Goal: Communication & Community: Participate in discussion

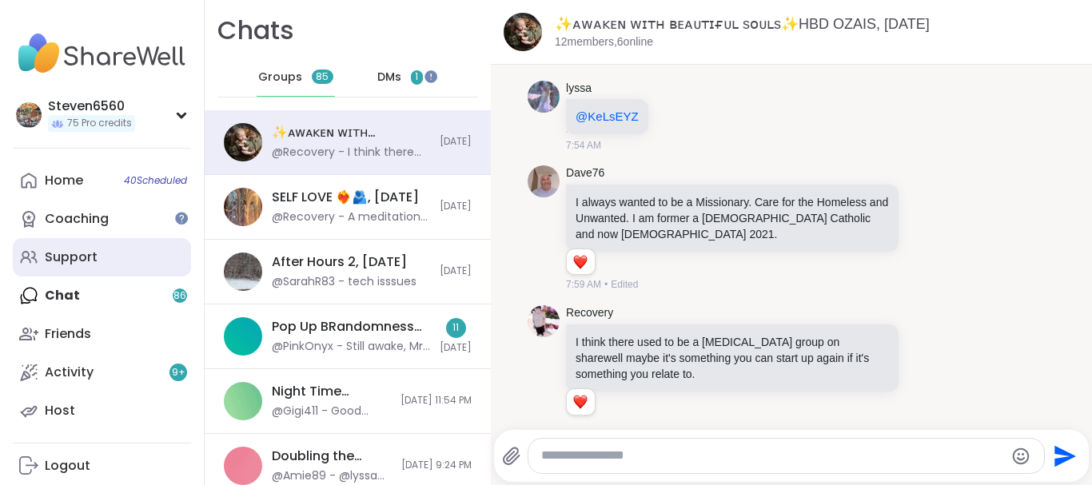
click at [98, 253] on link "Support" at bounding box center [102, 257] width 178 height 38
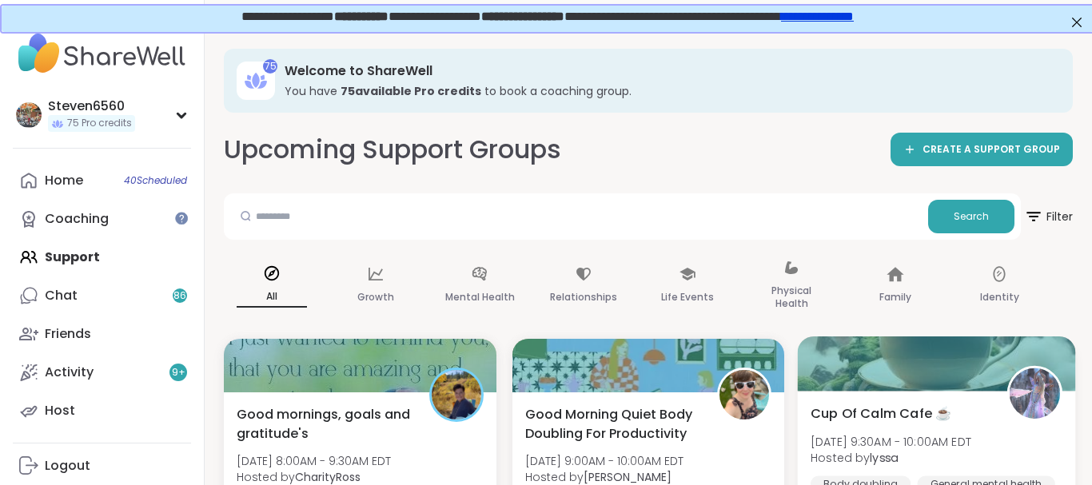
click at [984, 430] on div "Cup Of Calm Cafe ☕️ [DATE] 9:30AM - 10:00AM EDT Hosted by lyssa Body doubling G…" at bounding box center [937, 459] width 252 height 111
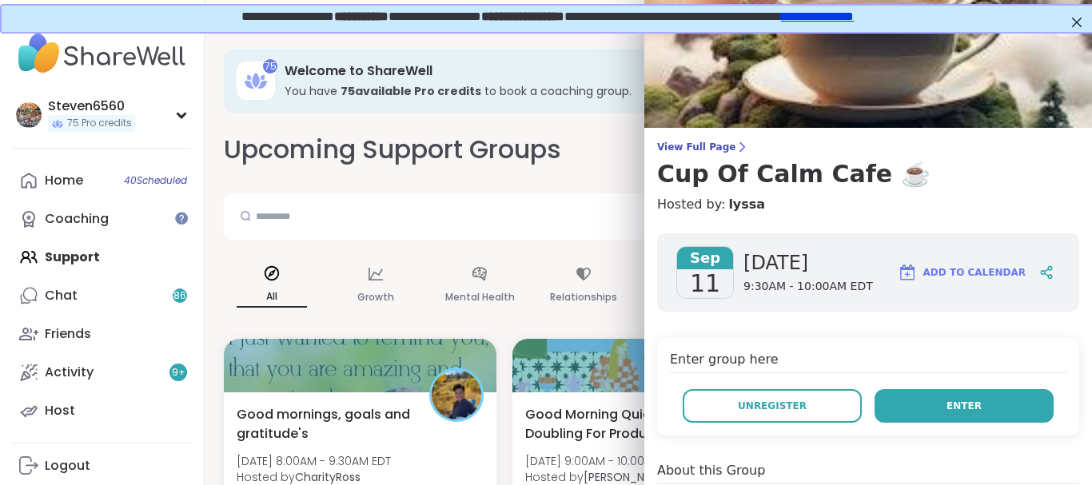
click at [958, 401] on span "Enter" at bounding box center [963, 406] width 35 height 14
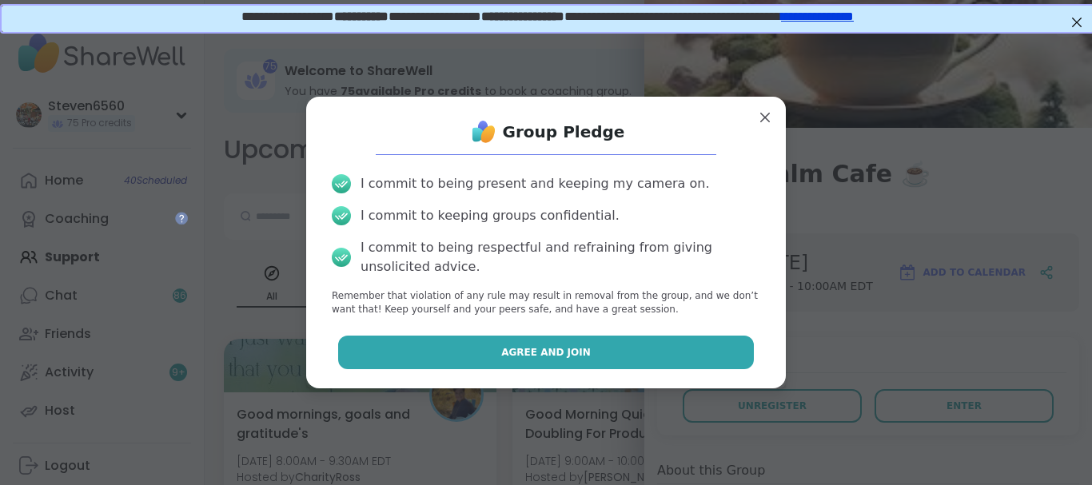
click at [709, 349] on button "Agree and Join" at bounding box center [546, 353] width 416 height 34
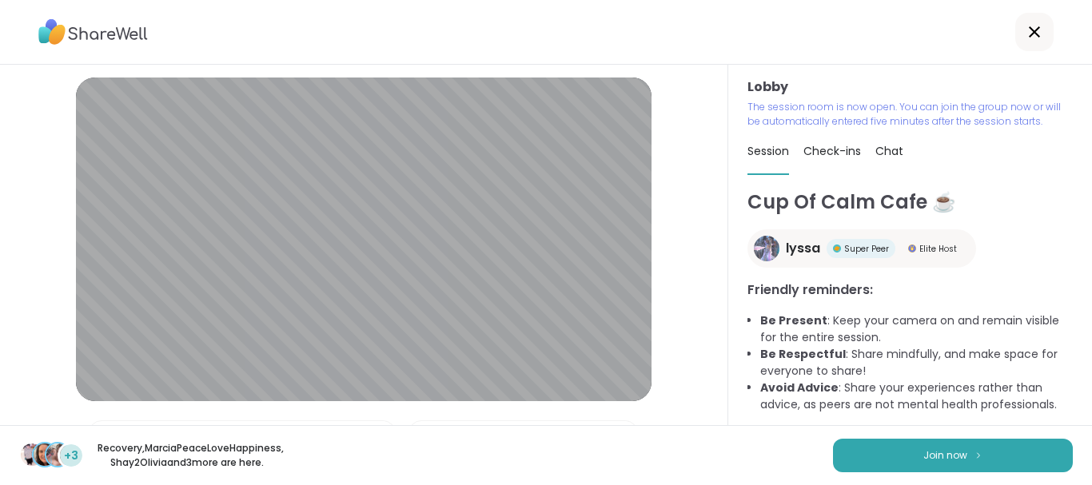
click at [984, 439] on button "Join now" at bounding box center [953, 456] width 240 height 34
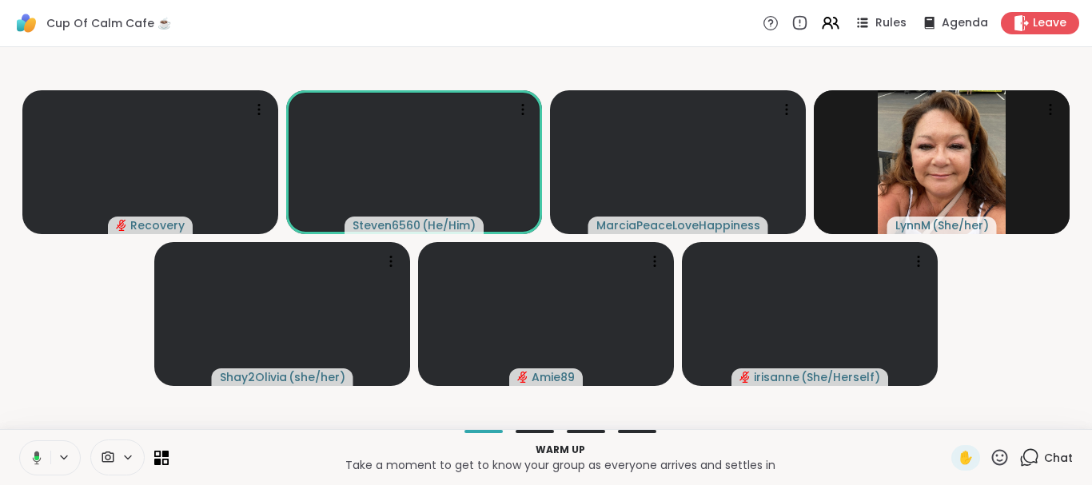
click at [1062, 460] on span "Chat" at bounding box center [1058, 458] width 29 height 16
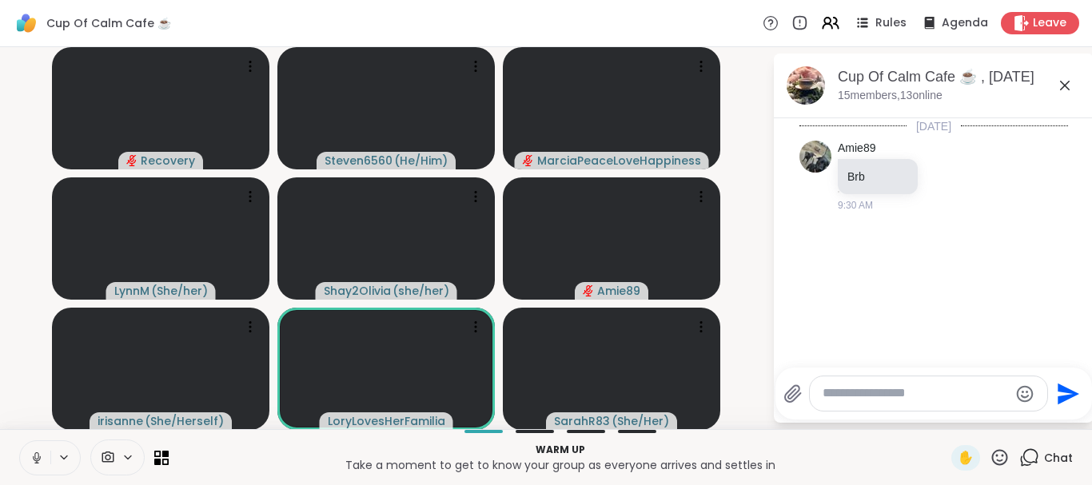
click at [869, 404] on div at bounding box center [928, 393] width 237 height 34
click at [858, 404] on div at bounding box center [928, 393] width 237 height 34
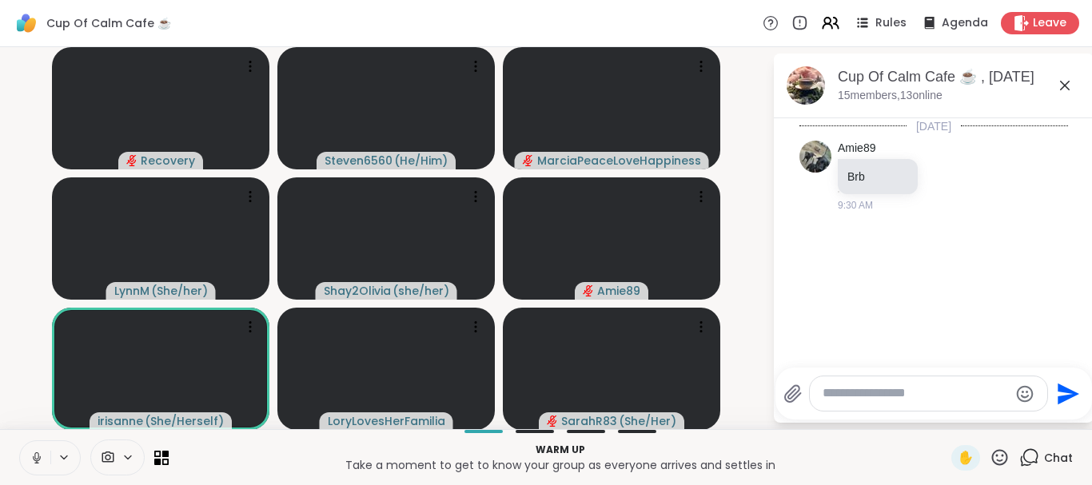
click at [859, 400] on textarea "Type your message" at bounding box center [916, 393] width 186 height 17
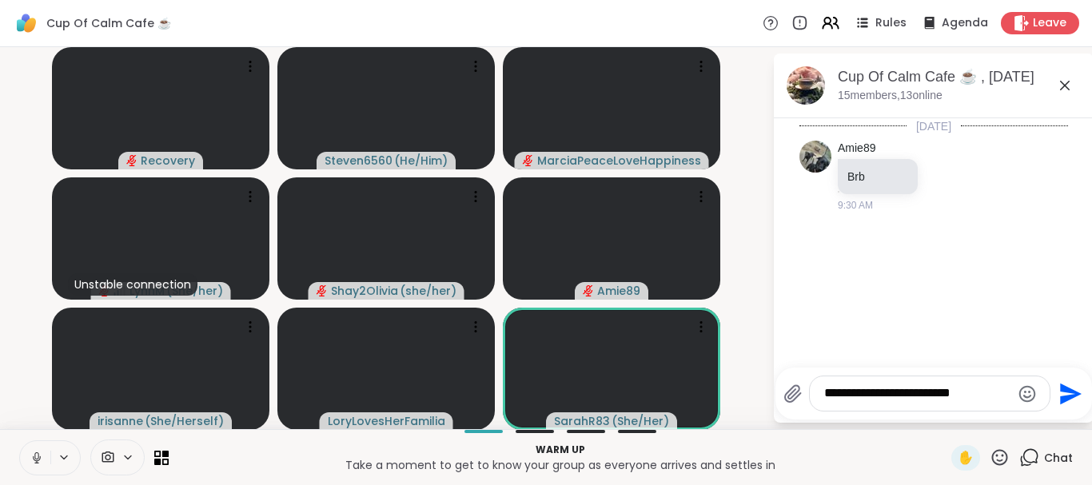
click at [37, 464] on icon at bounding box center [37, 458] width 14 height 14
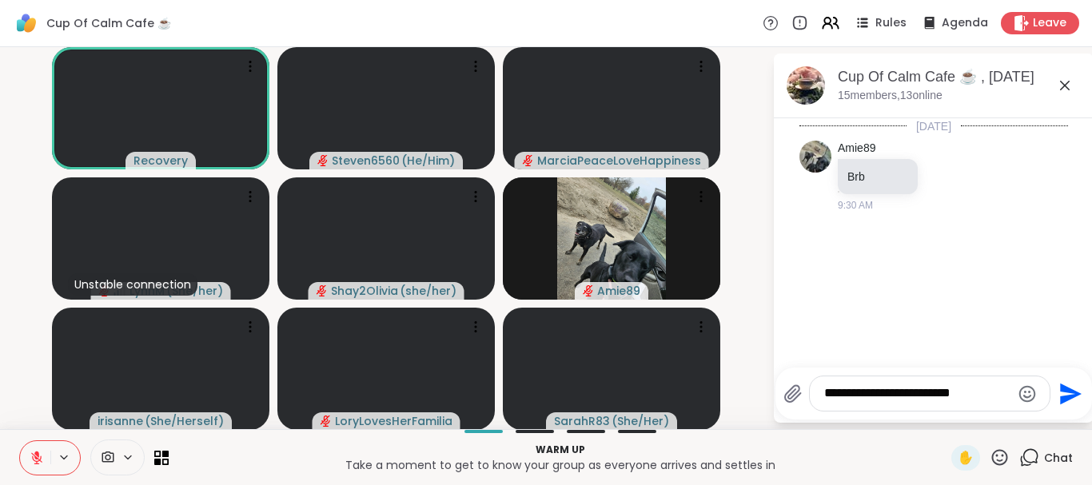
click at [974, 402] on div "**********" at bounding box center [930, 393] width 240 height 34
click at [968, 399] on textarea "**********" at bounding box center [917, 393] width 186 height 17
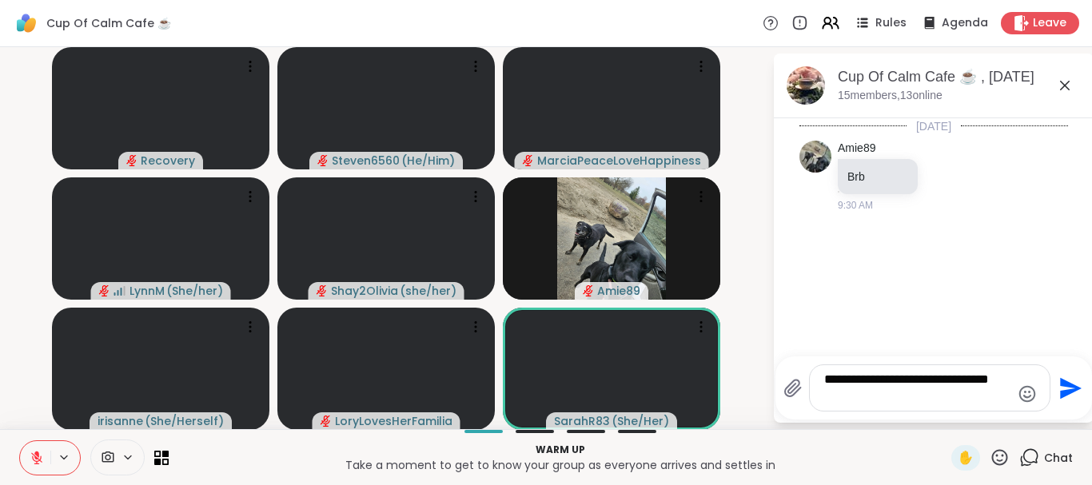
type textarea "**********"
click at [1070, 387] on icon "Send" at bounding box center [1071, 388] width 22 height 22
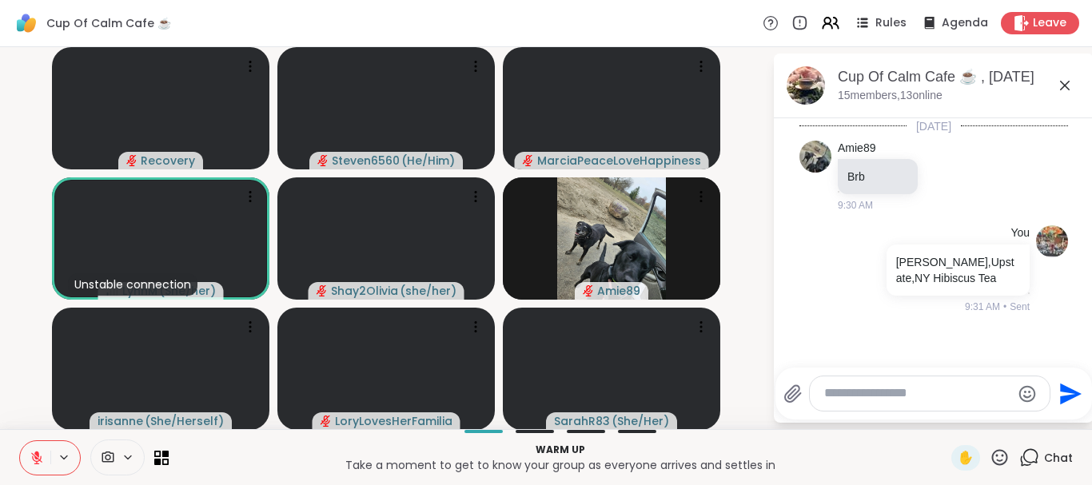
click at [38, 448] on button at bounding box center [35, 458] width 30 height 34
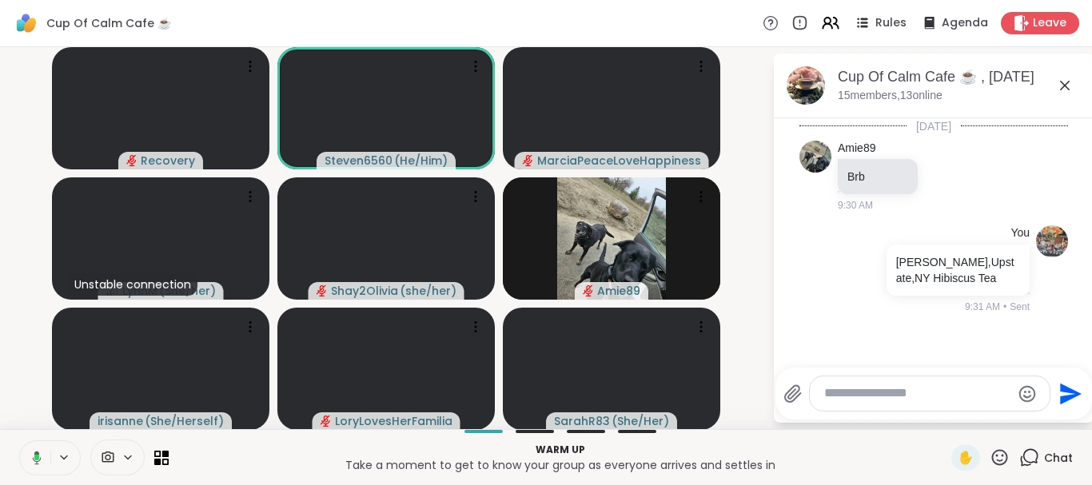
click at [44, 461] on button at bounding box center [34, 458] width 33 height 34
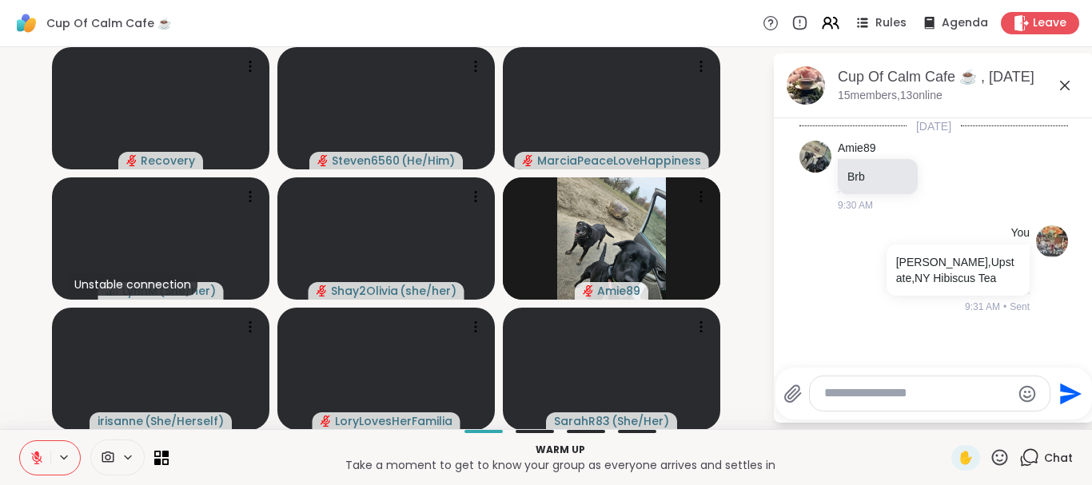
click at [44, 461] on button at bounding box center [35, 458] width 30 height 34
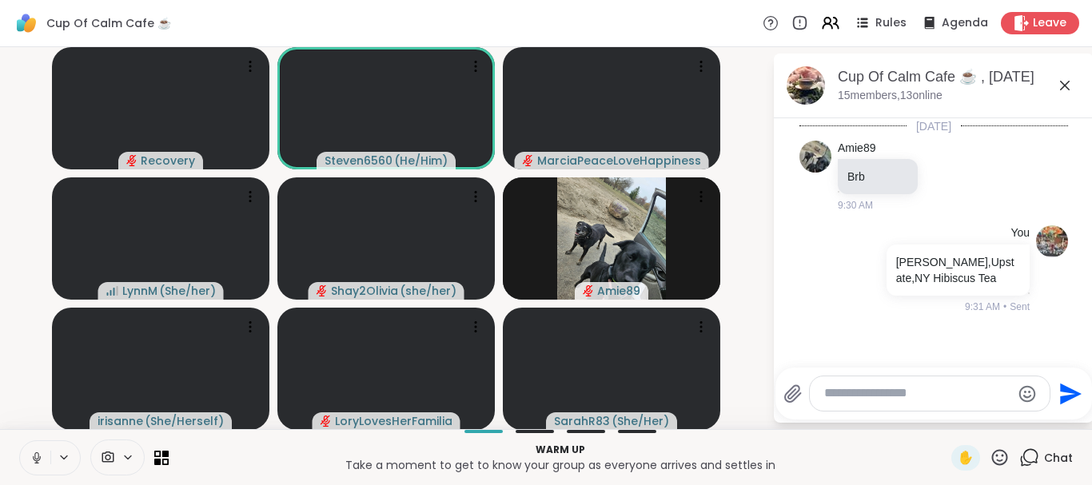
click at [44, 461] on button at bounding box center [35, 458] width 30 height 34
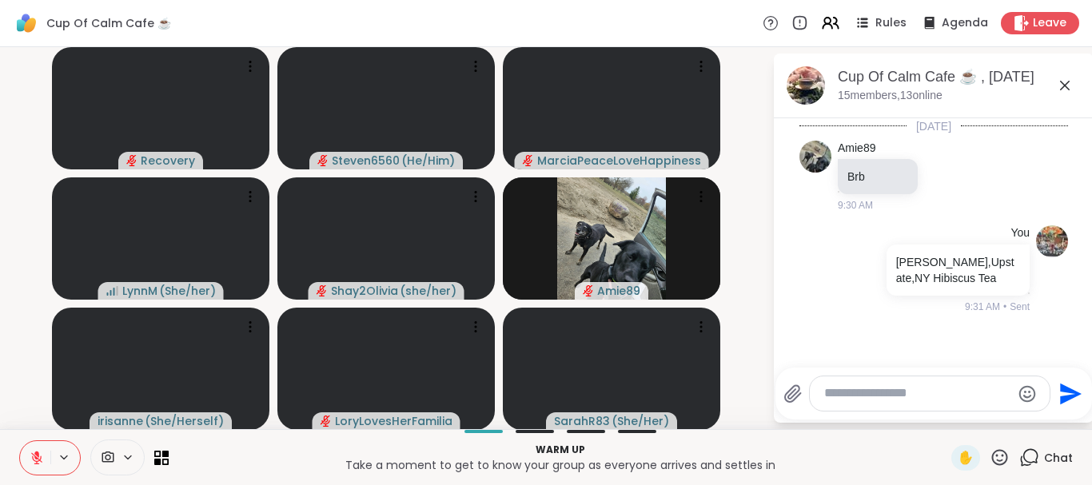
click at [44, 461] on button at bounding box center [35, 458] width 30 height 34
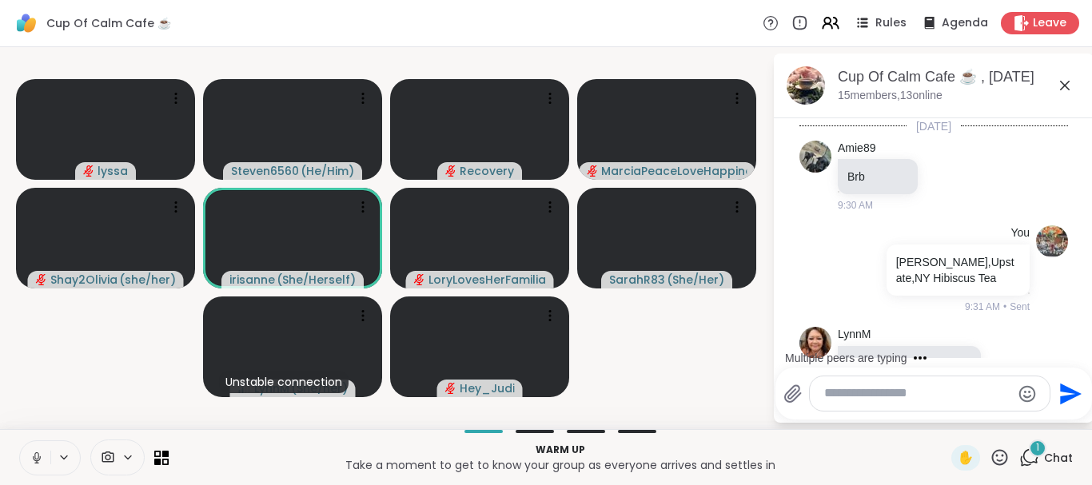
scroll to position [64, 0]
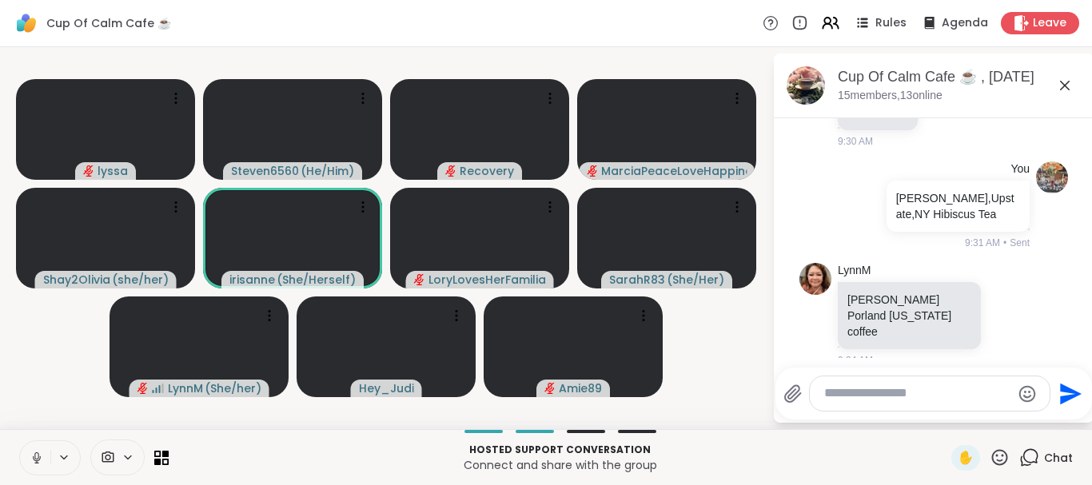
click at [37, 456] on icon at bounding box center [37, 458] width 14 height 14
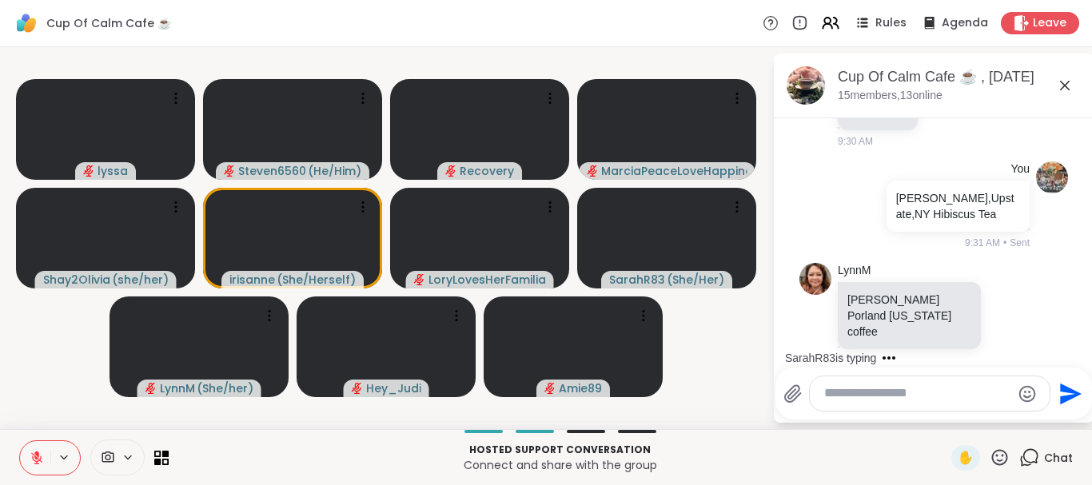
scroll to position [165, 0]
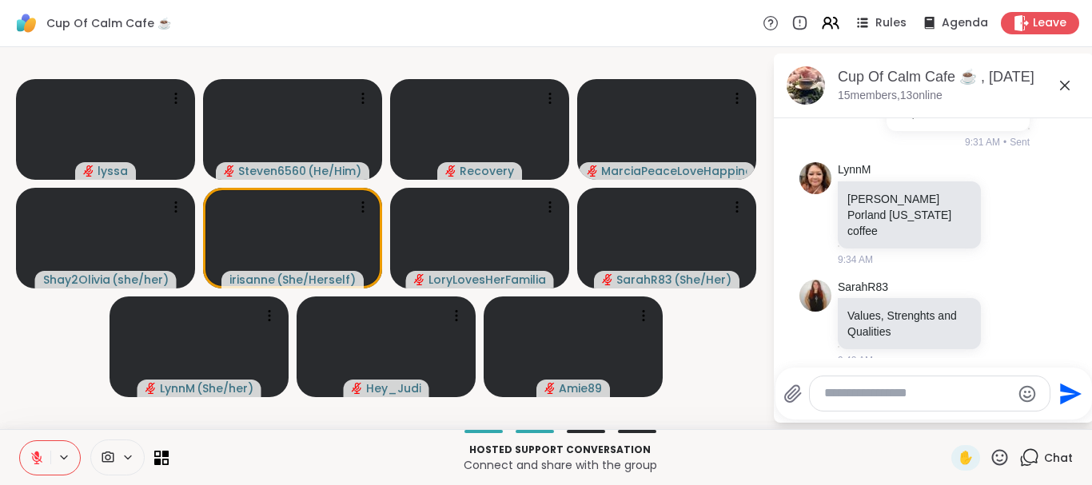
click at [911, 390] on textarea "Type your message" at bounding box center [917, 393] width 186 height 17
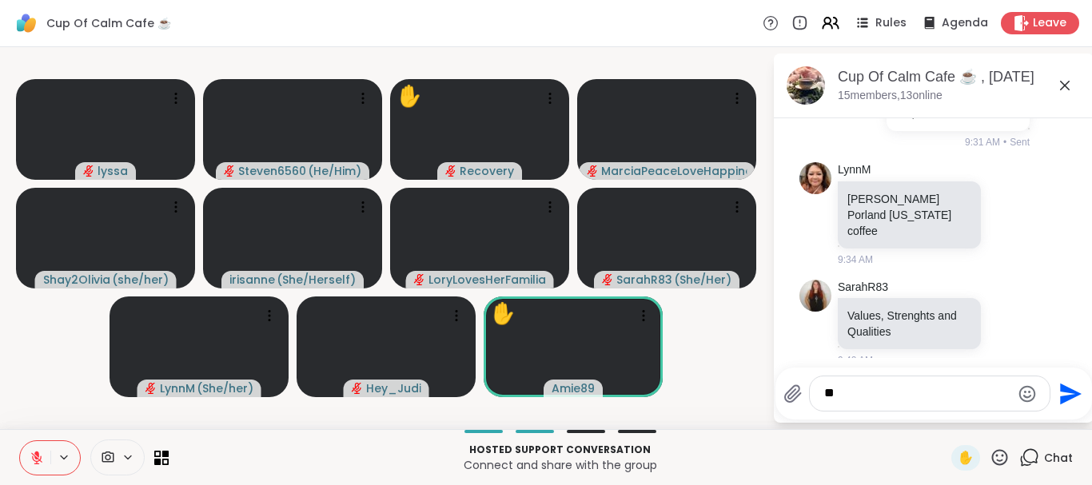
type textarea "*"
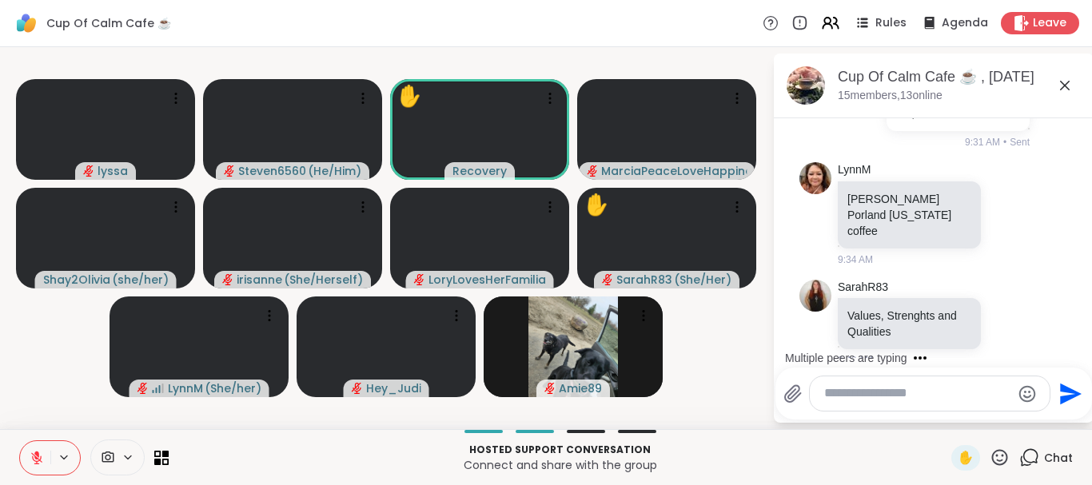
click at [901, 451] on p "Hosted support conversation" at bounding box center [559, 450] width 763 height 14
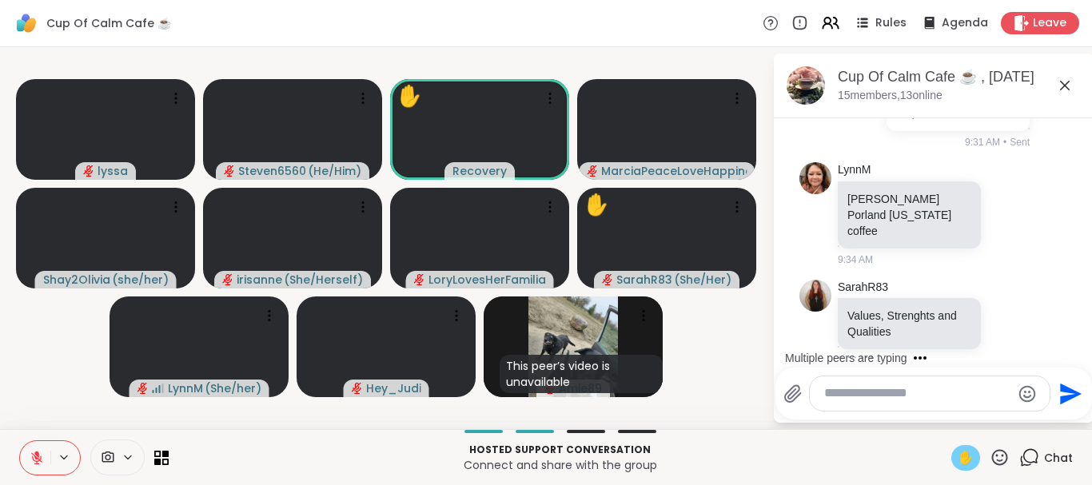
click at [968, 448] on div "✋" at bounding box center [965, 458] width 29 height 26
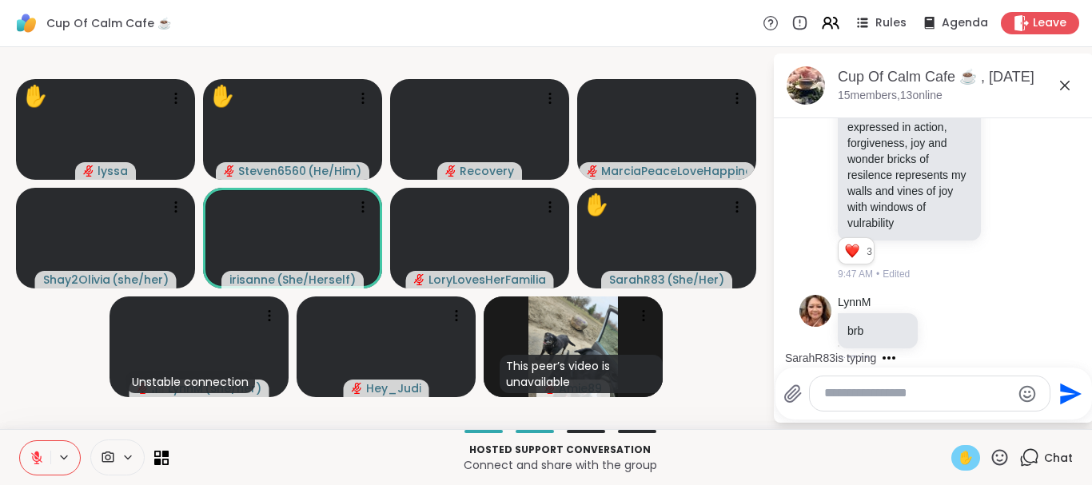
scroll to position [1027, 0]
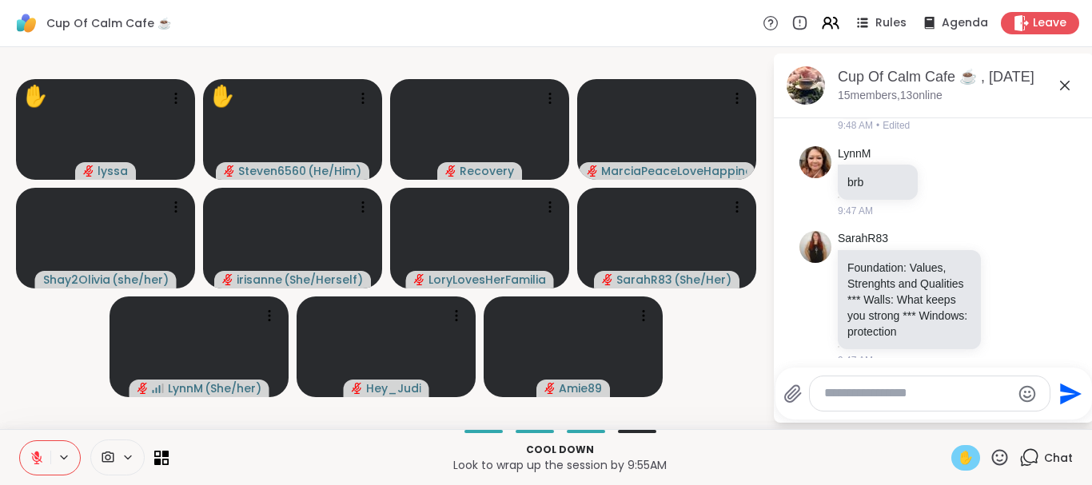
click at [38, 461] on icon at bounding box center [36, 457] width 11 height 11
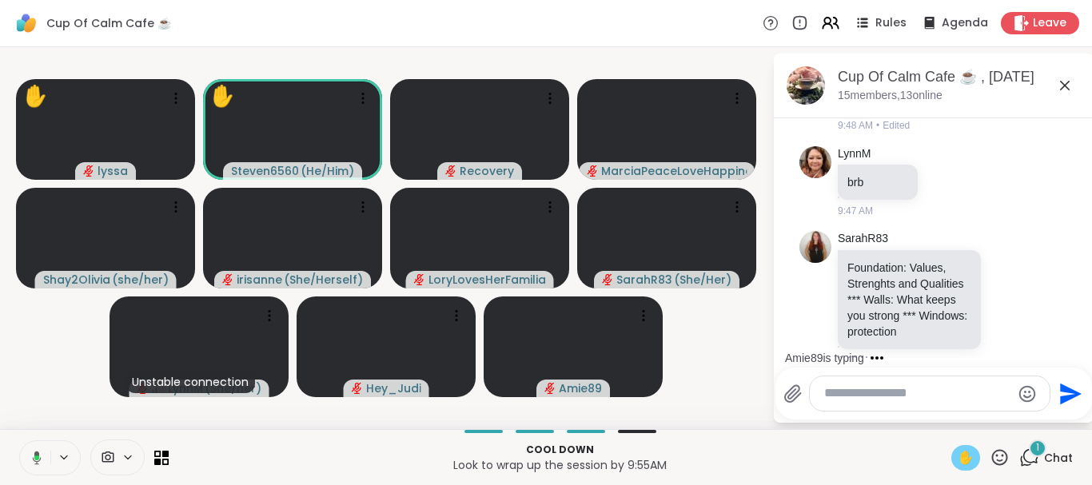
scroll to position [1199, 0]
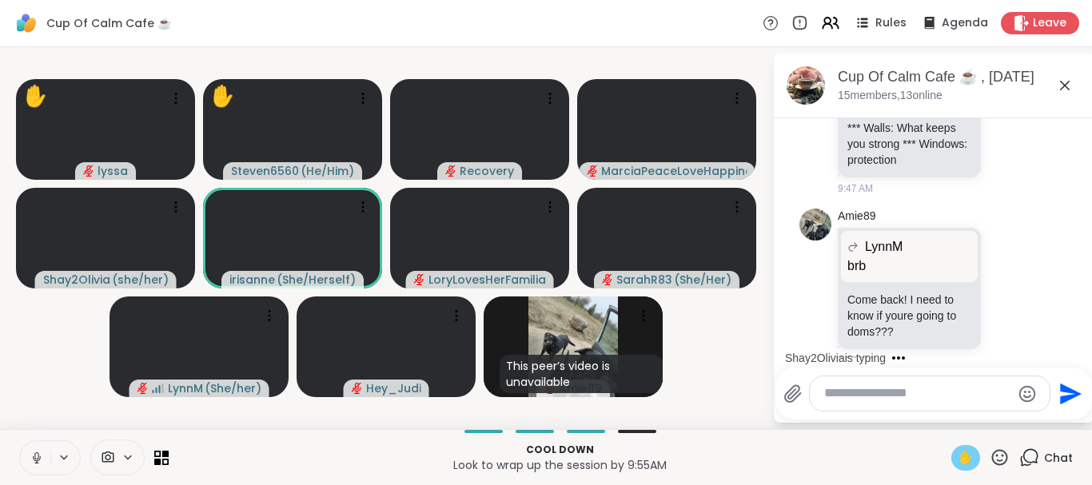
click at [38, 461] on icon at bounding box center [37, 458] width 14 height 14
click at [37, 463] on icon at bounding box center [36, 457] width 11 height 11
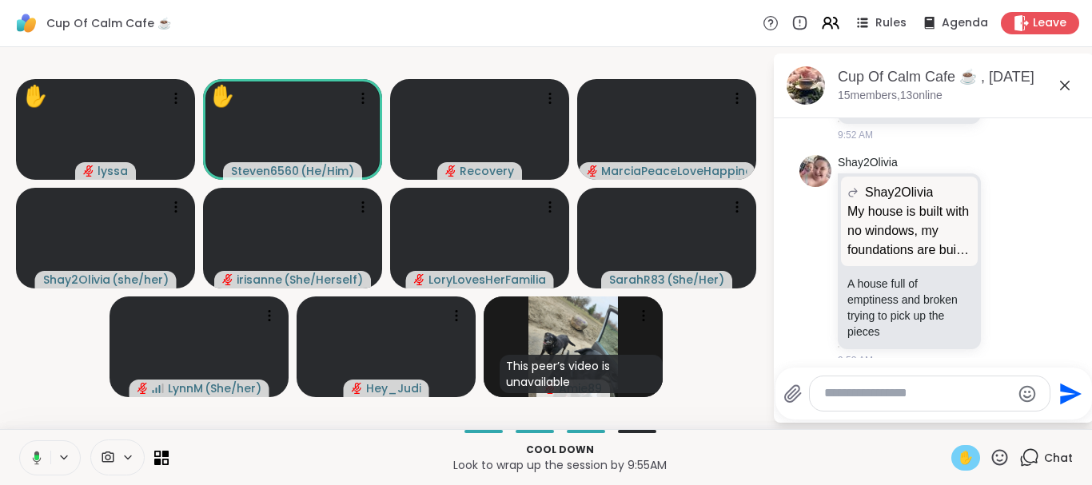
scroll to position [1448, 0]
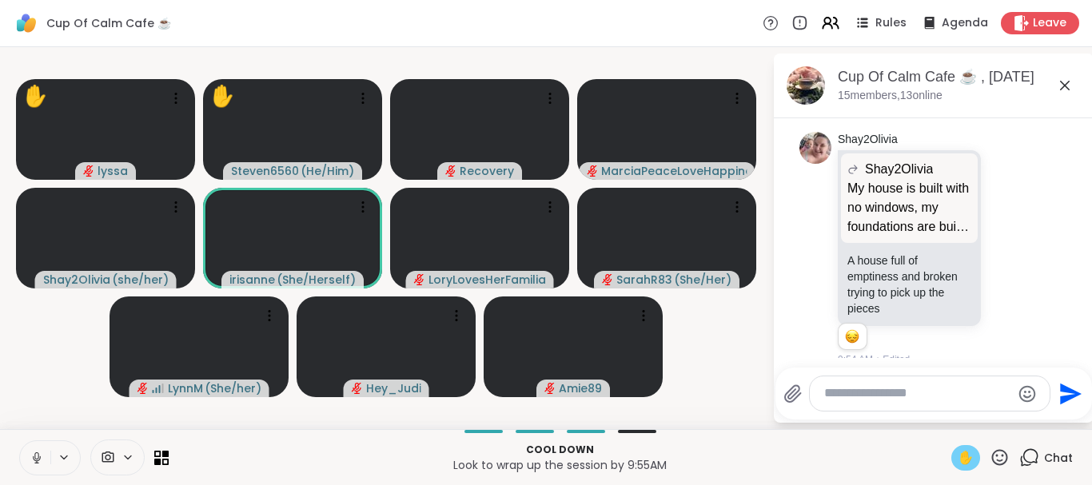
click at [34, 456] on icon at bounding box center [37, 458] width 14 height 14
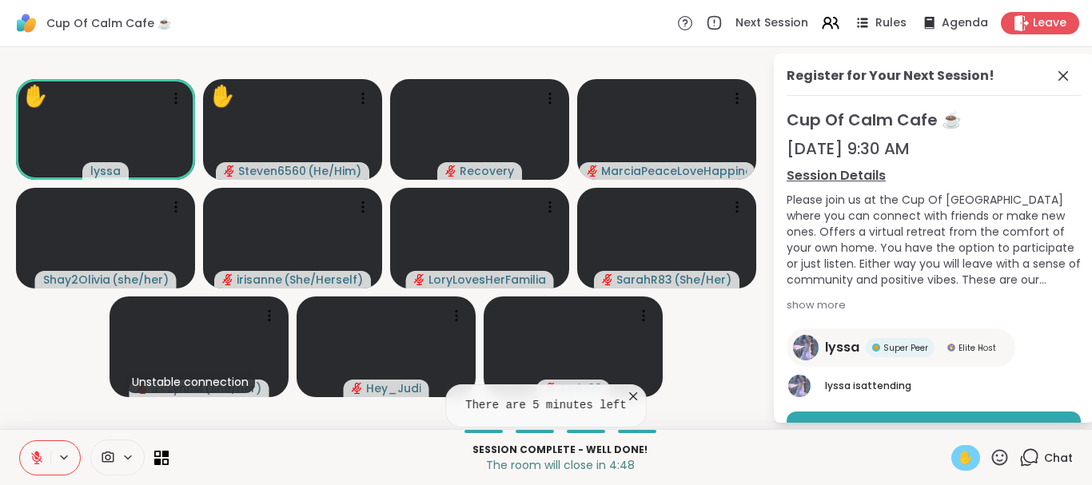
click at [1004, 456] on icon at bounding box center [1000, 457] width 16 height 16
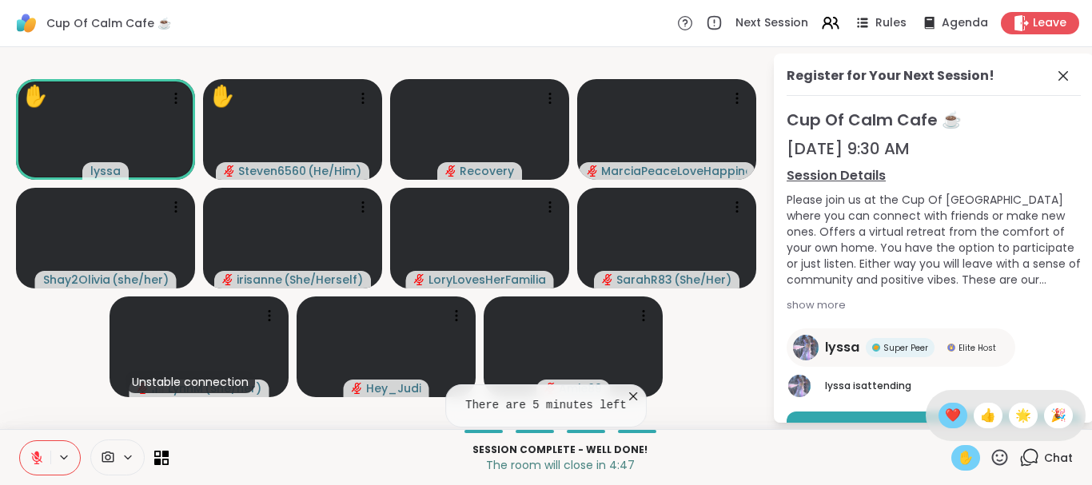
click at [950, 406] on span "❤️" at bounding box center [953, 415] width 16 height 19
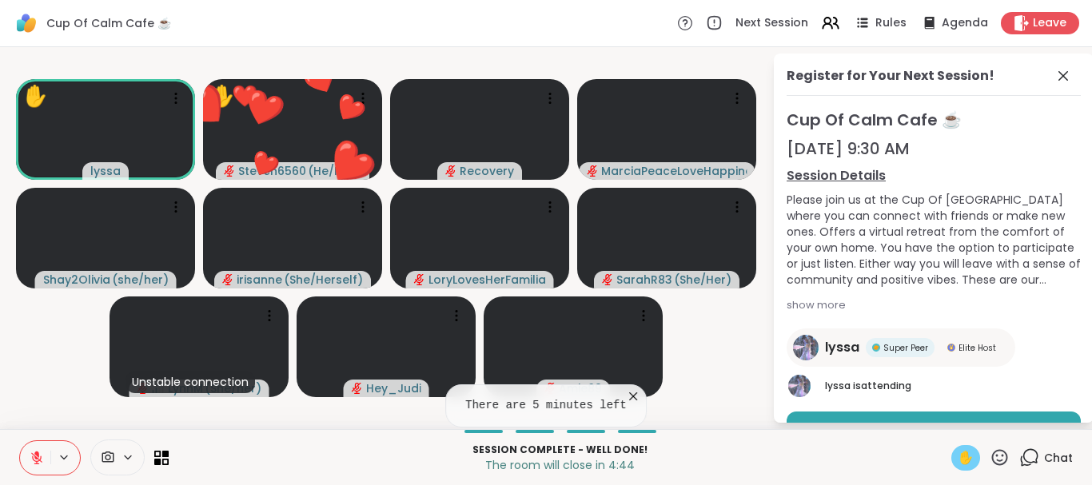
click at [998, 449] on icon at bounding box center [1000, 458] width 20 height 20
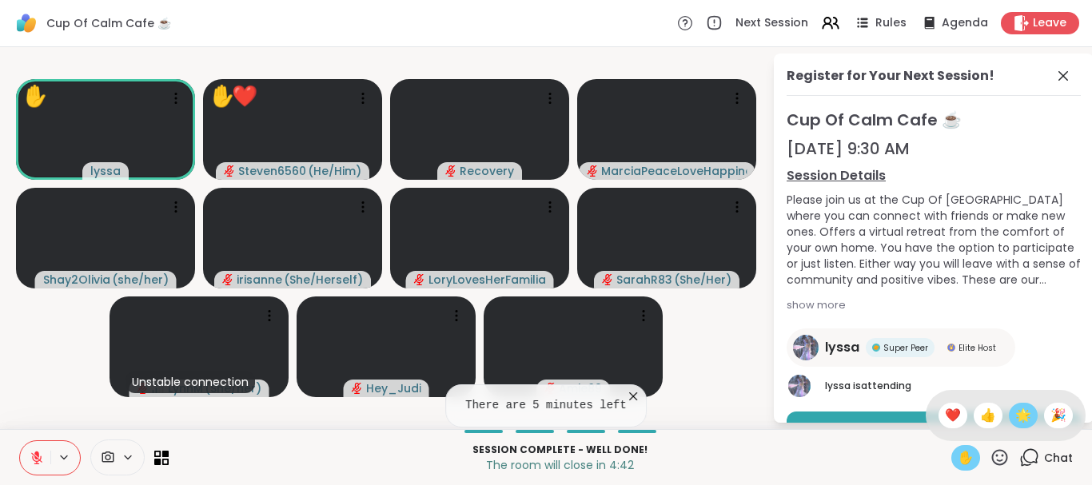
click at [1021, 415] on span "🌟" at bounding box center [1023, 415] width 16 height 19
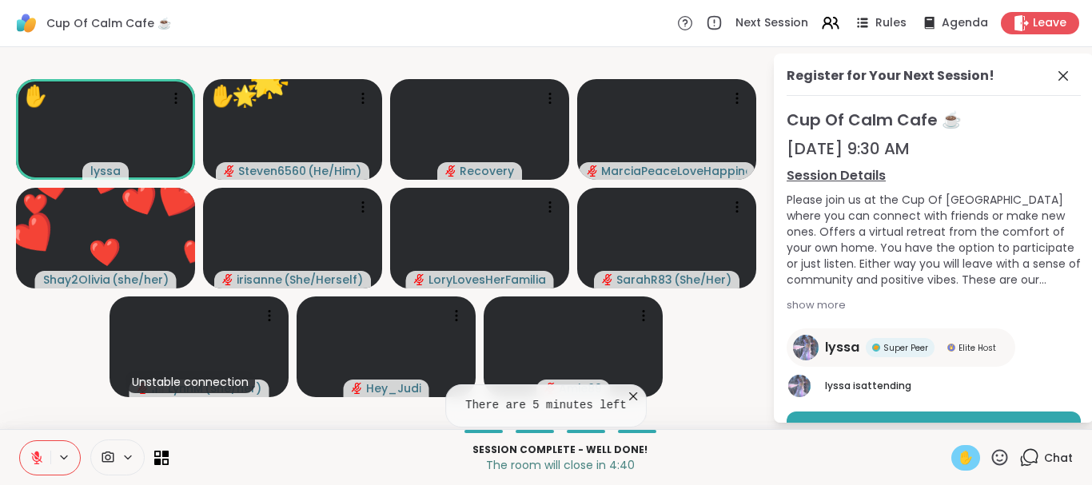
click at [999, 454] on icon at bounding box center [1000, 458] width 20 height 20
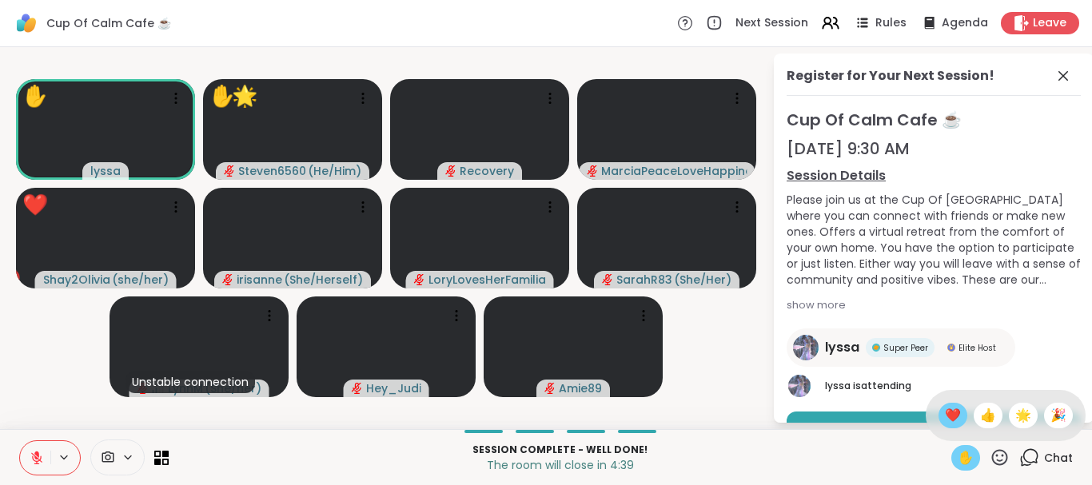
click at [948, 420] on span "❤️" at bounding box center [953, 415] width 16 height 19
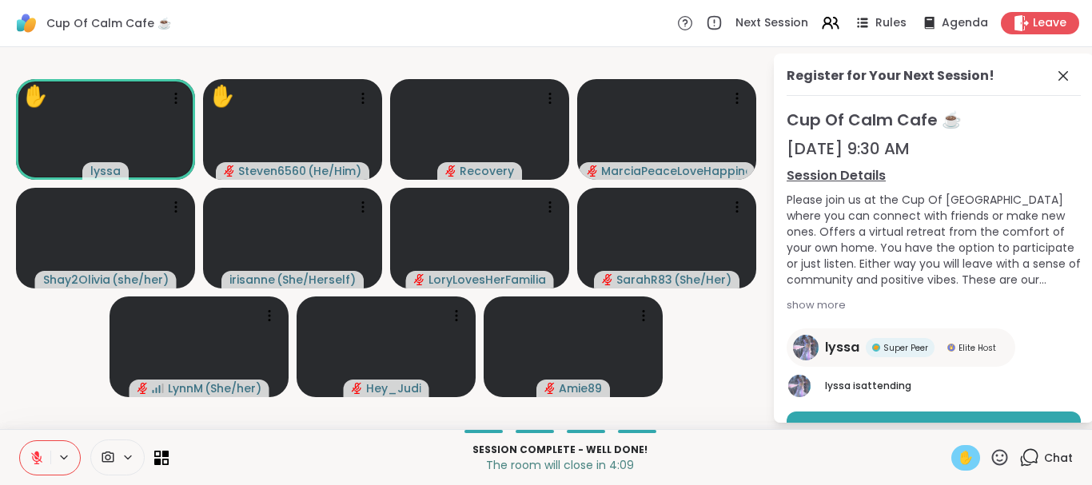
click at [998, 456] on icon at bounding box center [1000, 457] width 16 height 16
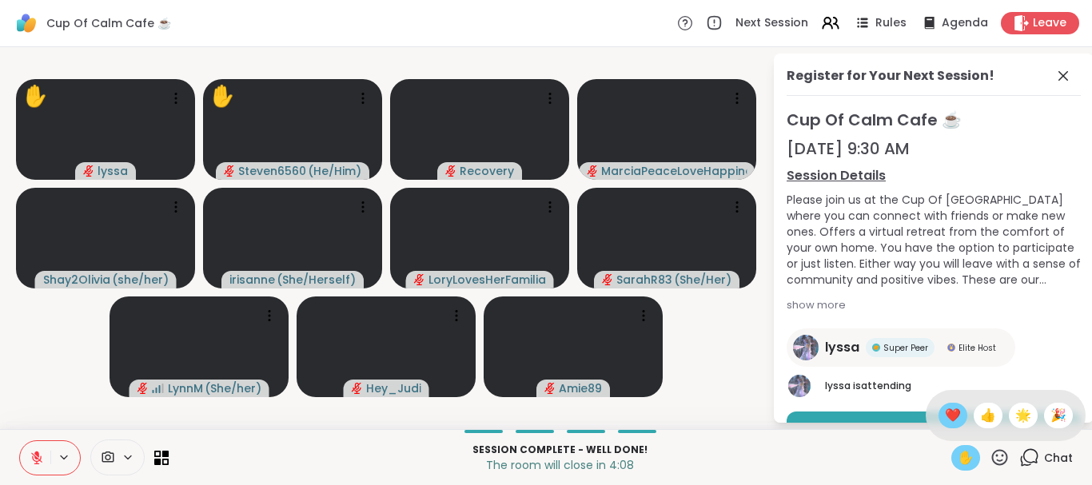
click at [947, 416] on span "❤️" at bounding box center [953, 415] width 16 height 19
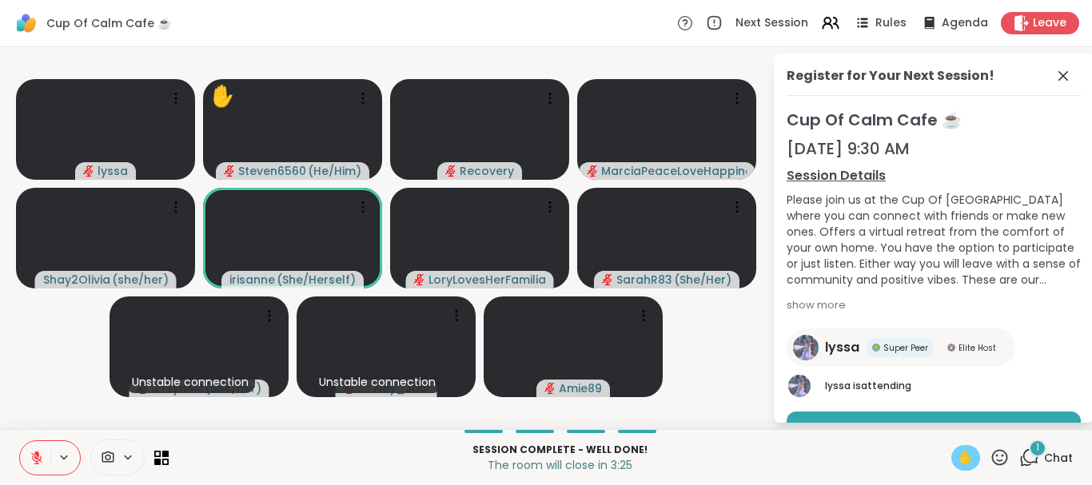
scroll to position [2, 0]
click at [1038, 442] on span "1" at bounding box center [1037, 448] width 3 height 14
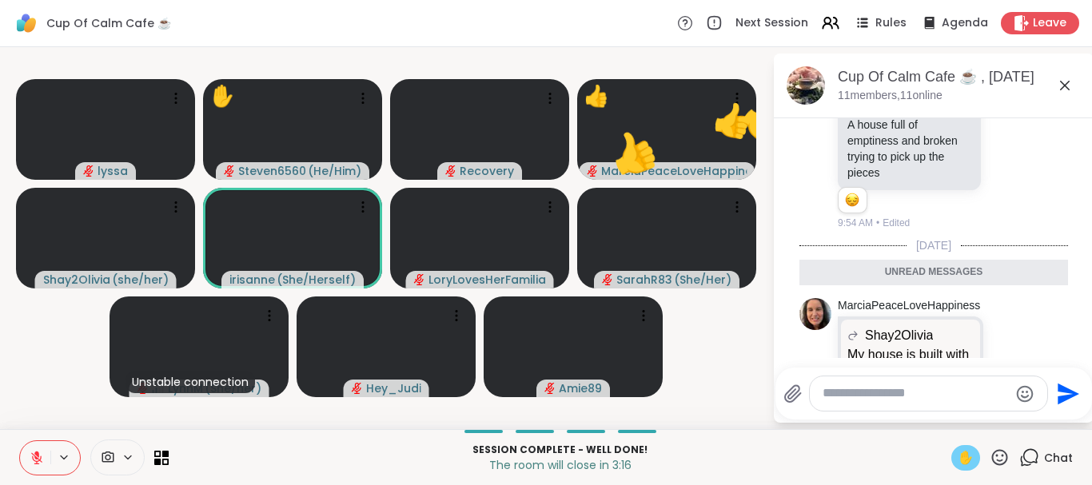
scroll to position [4676, 0]
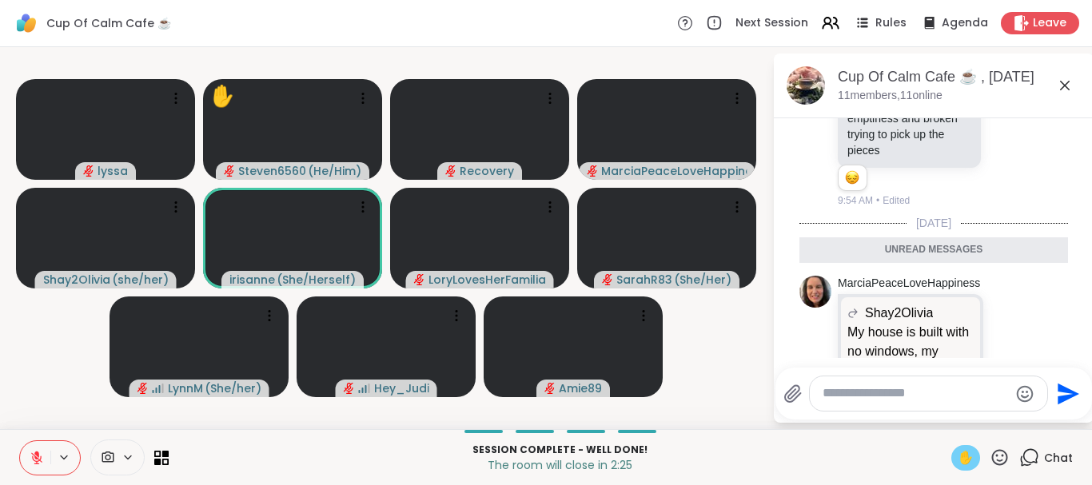
click at [1005, 456] on icon at bounding box center [1000, 458] width 20 height 20
click at [953, 412] on span "❤️" at bounding box center [953, 415] width 16 height 19
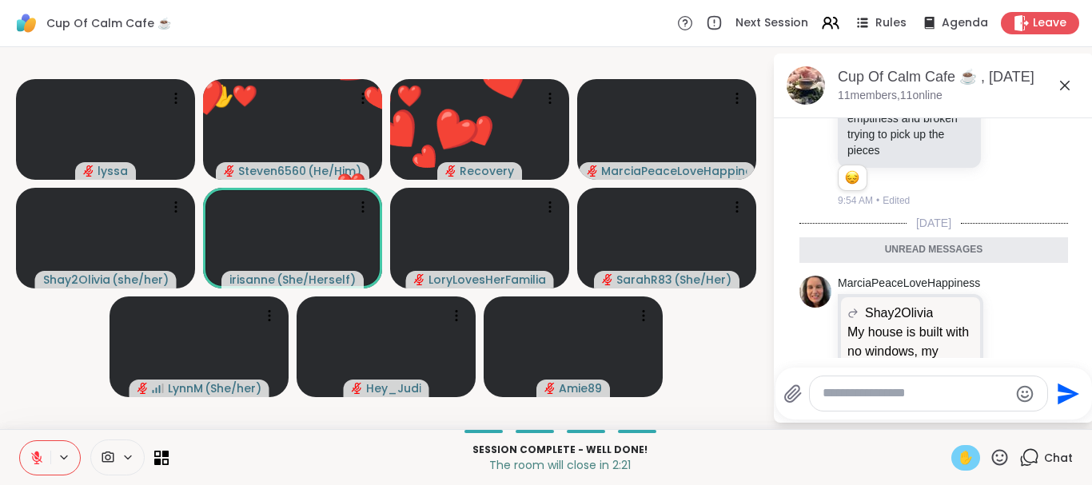
click at [966, 461] on span "✋" at bounding box center [966, 457] width 16 height 19
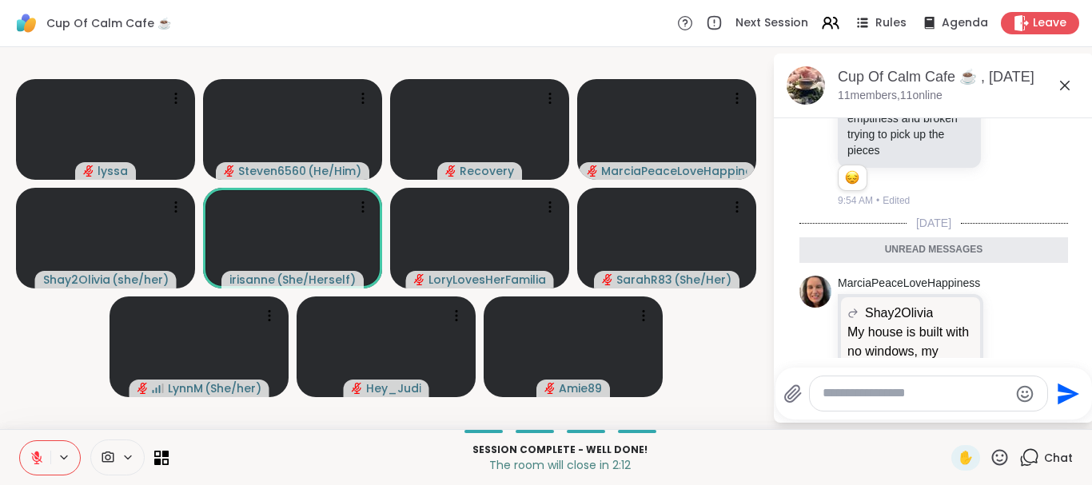
click at [998, 462] on icon at bounding box center [1000, 458] width 20 height 20
click at [946, 420] on span "❤️" at bounding box center [953, 415] width 16 height 19
click at [1004, 449] on icon at bounding box center [1000, 458] width 20 height 20
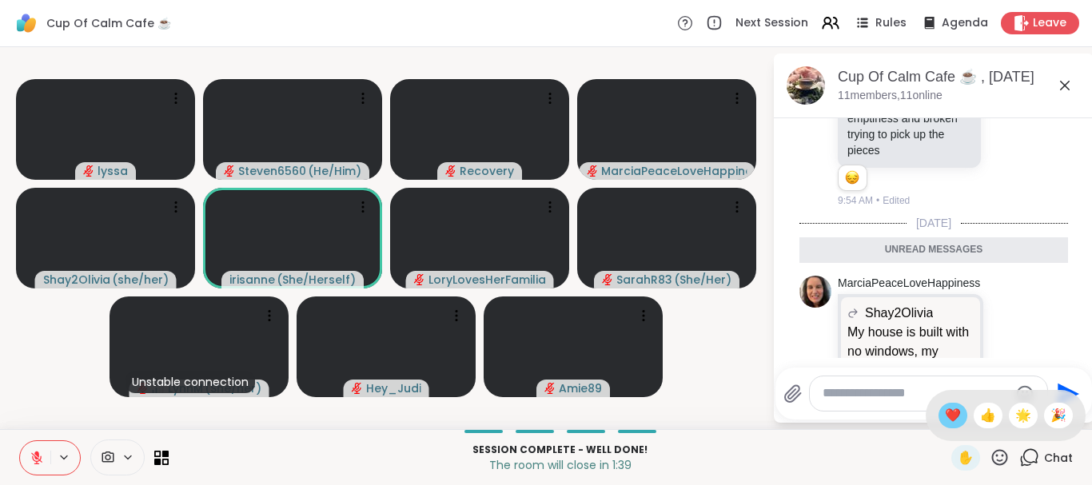
click at [950, 416] on span "❤️" at bounding box center [953, 415] width 16 height 19
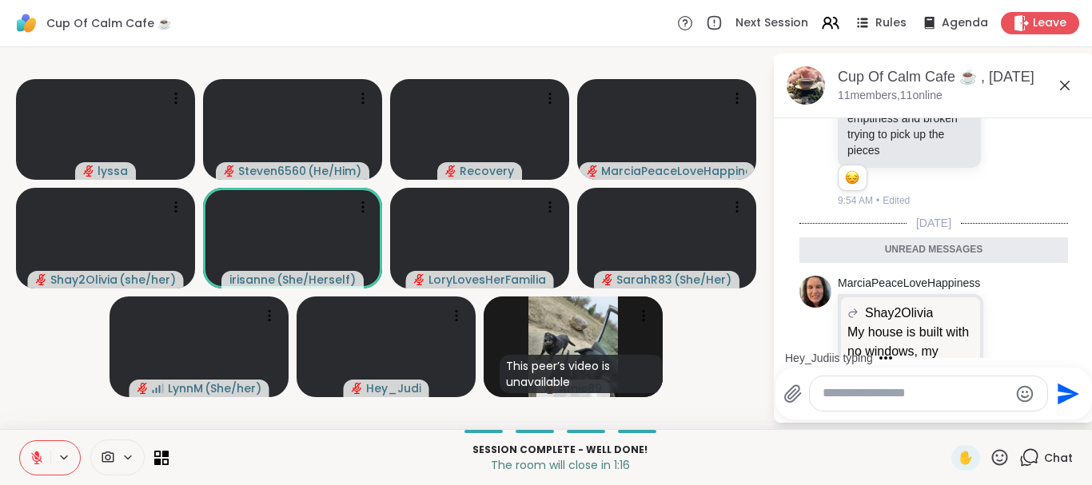
click at [34, 450] on button at bounding box center [35, 458] width 30 height 34
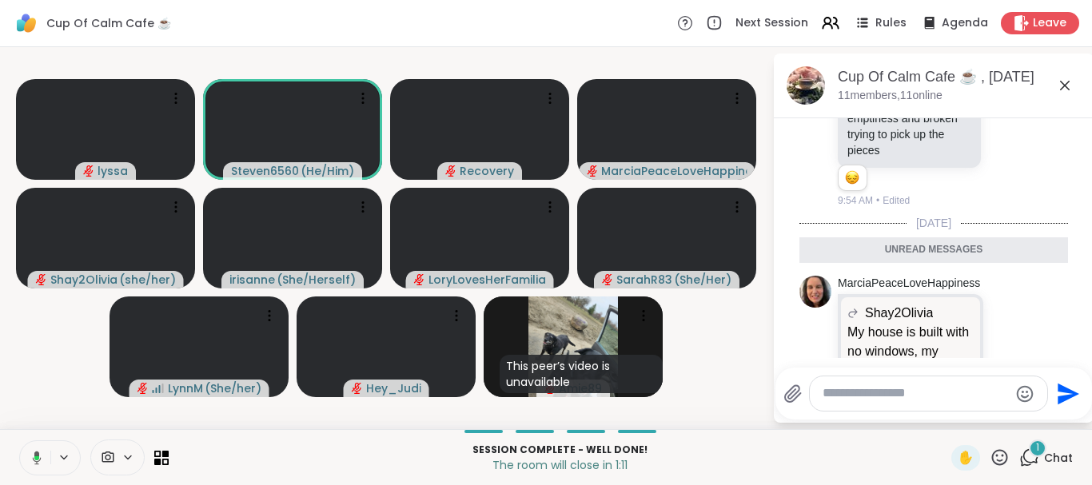
scroll to position [4723, 0]
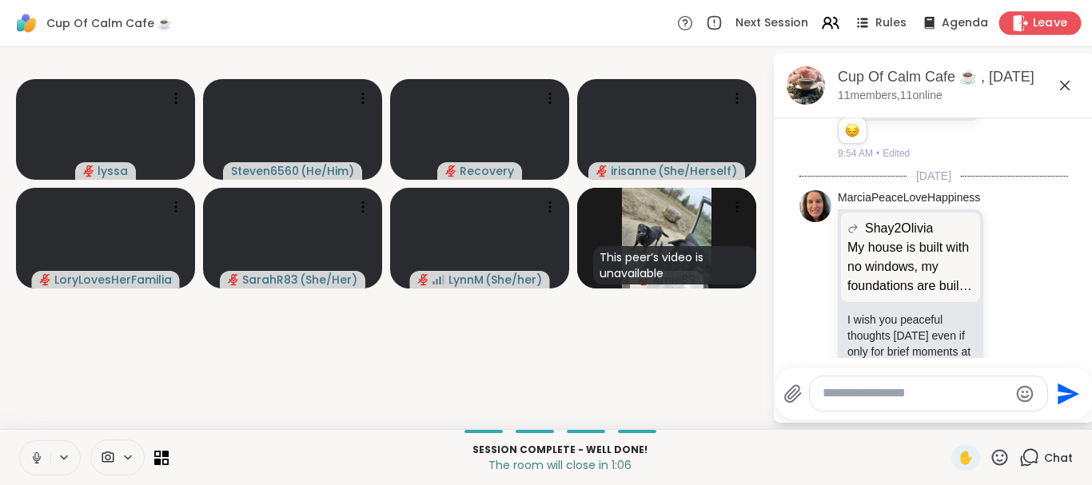
click at [1030, 18] on div "Leave" at bounding box center [1040, 22] width 82 height 23
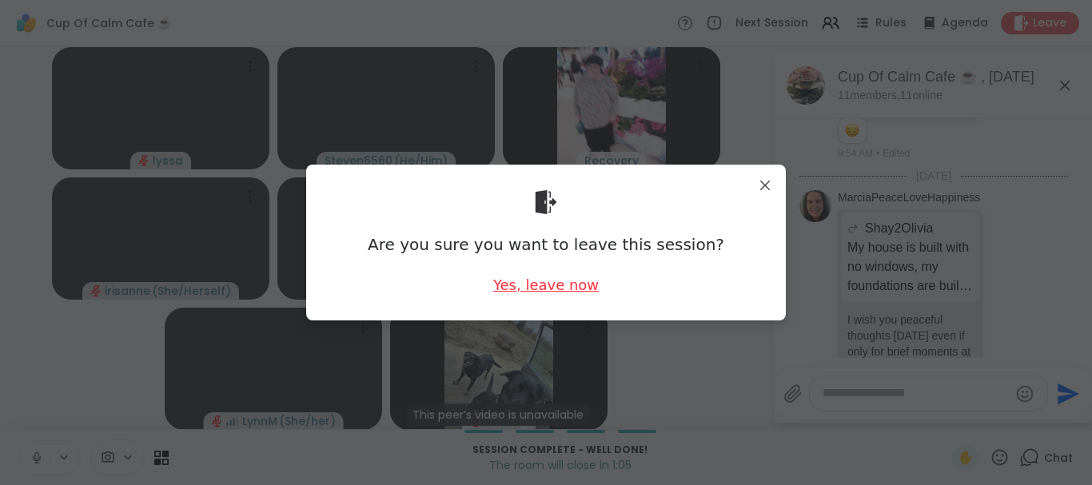
click at [533, 286] on div "Yes, leave now" at bounding box center [546, 285] width 106 height 20
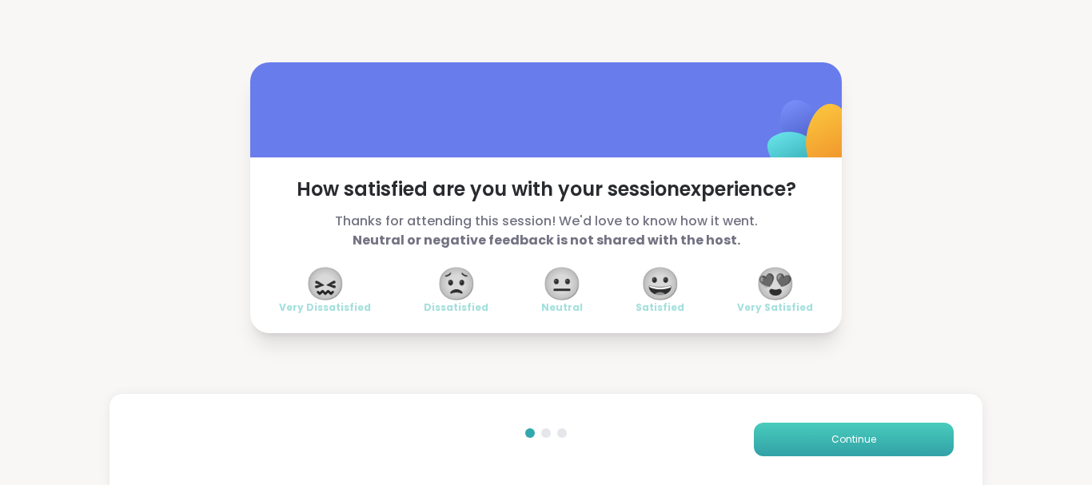
click at [839, 434] on span "Continue" at bounding box center [853, 439] width 45 height 14
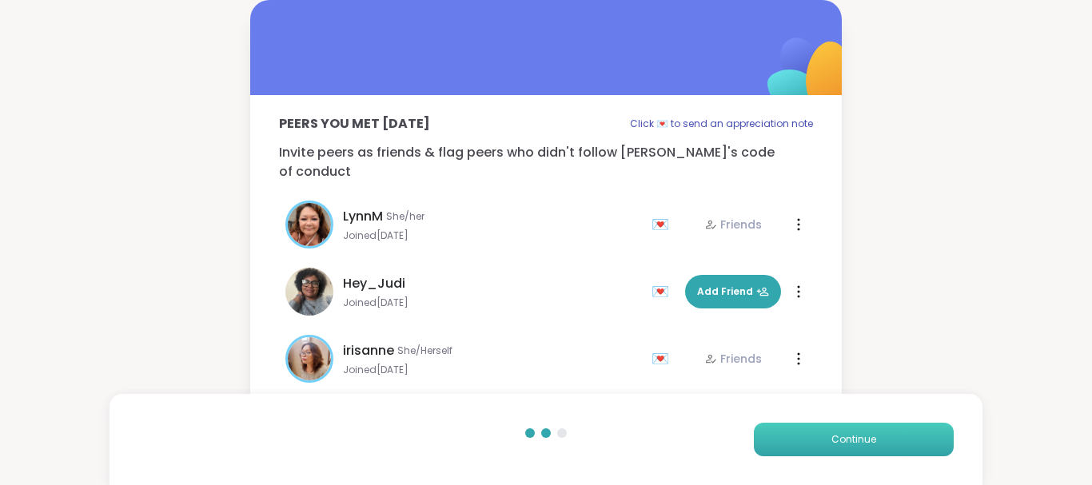
click at [839, 434] on span "Continue" at bounding box center [853, 439] width 45 height 14
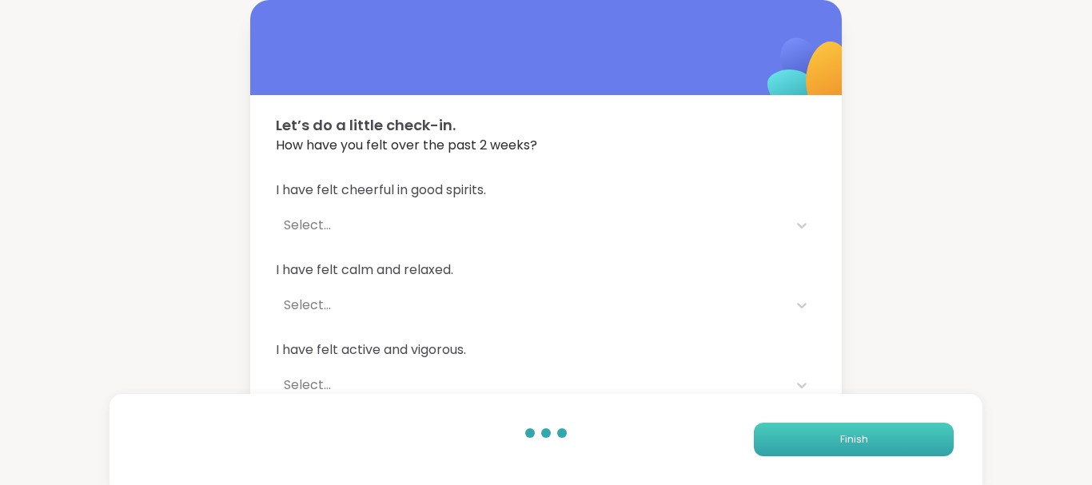
click at [839, 434] on button "Finish" at bounding box center [854, 440] width 200 height 34
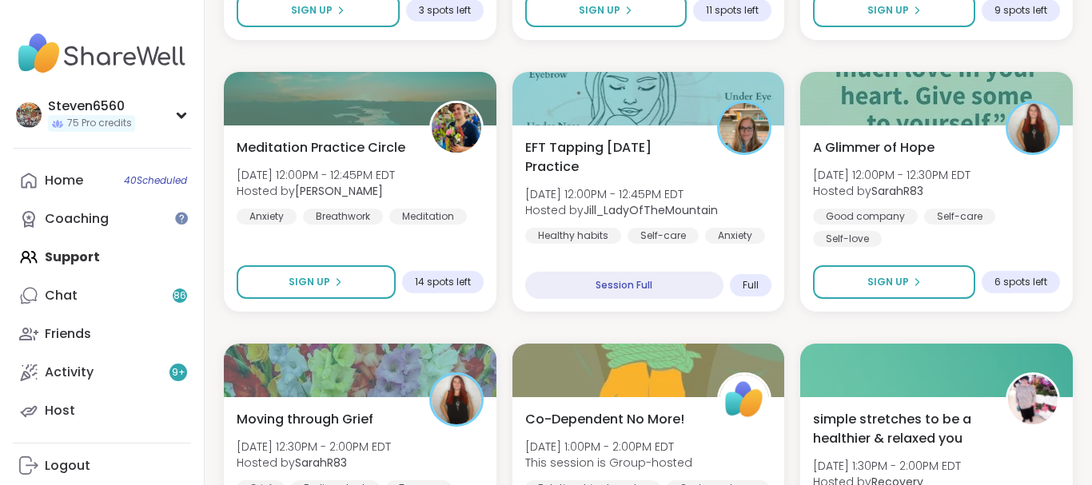
scroll to position [815, 0]
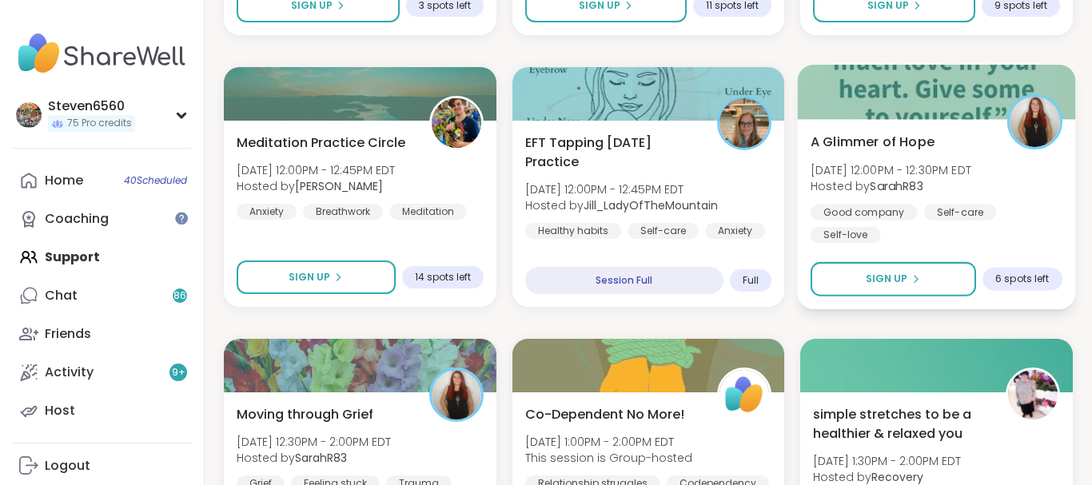
click at [861, 149] on span "A Glimmer of Hope" at bounding box center [873, 141] width 124 height 19
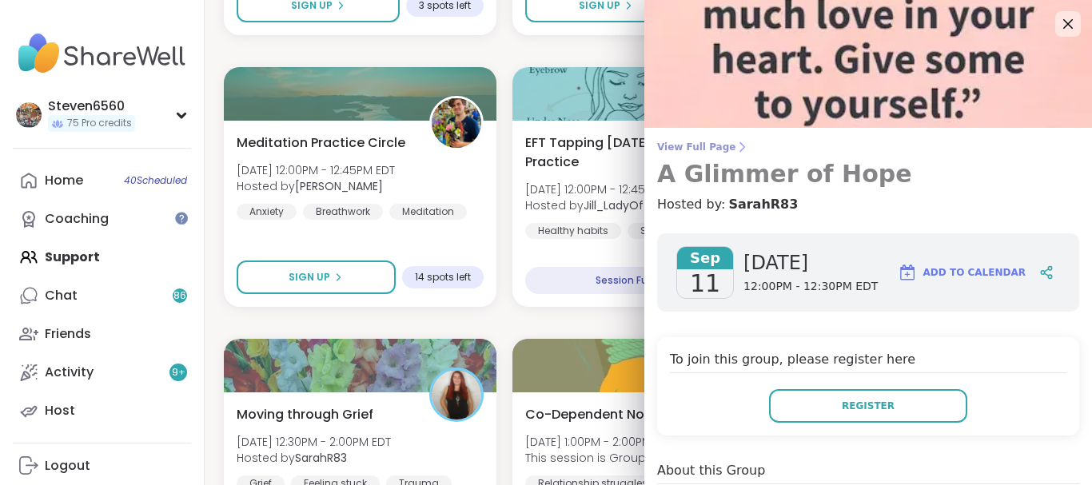
click at [735, 142] on icon at bounding box center [741, 147] width 13 height 13
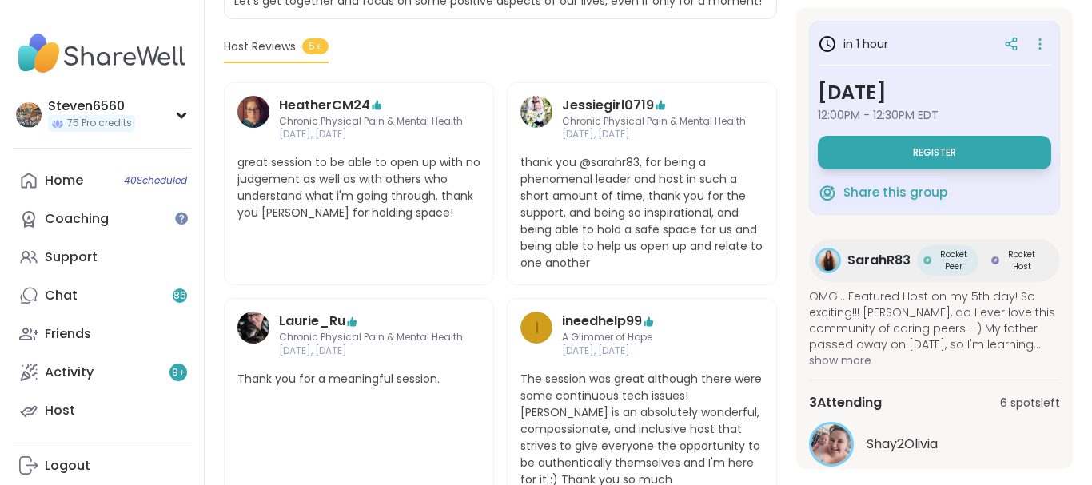
scroll to position [651, 0]
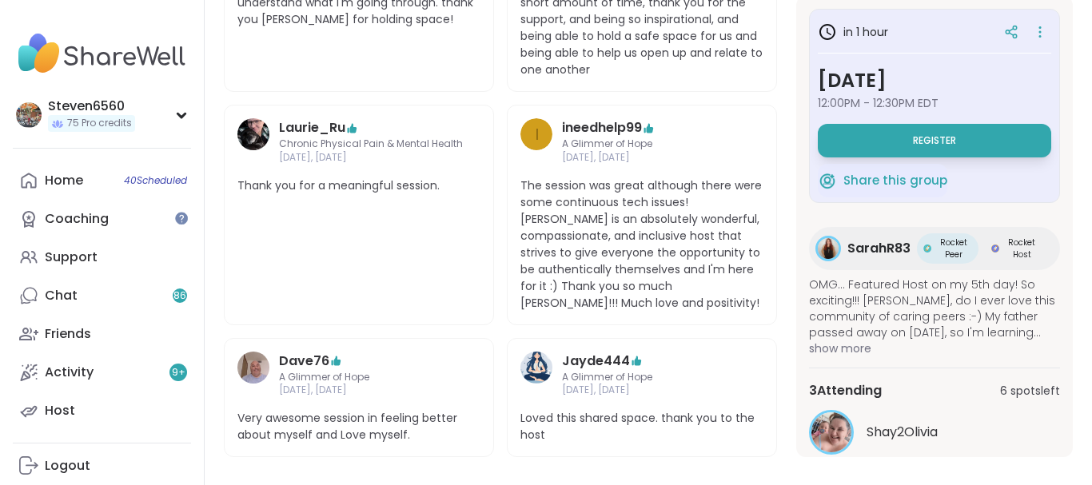
click at [1073, 399] on section "Good company | Self-care | Self-love A Glimmer of Hope Hosted by SarahR83 Share…" at bounding box center [648, 17] width 887 height 880
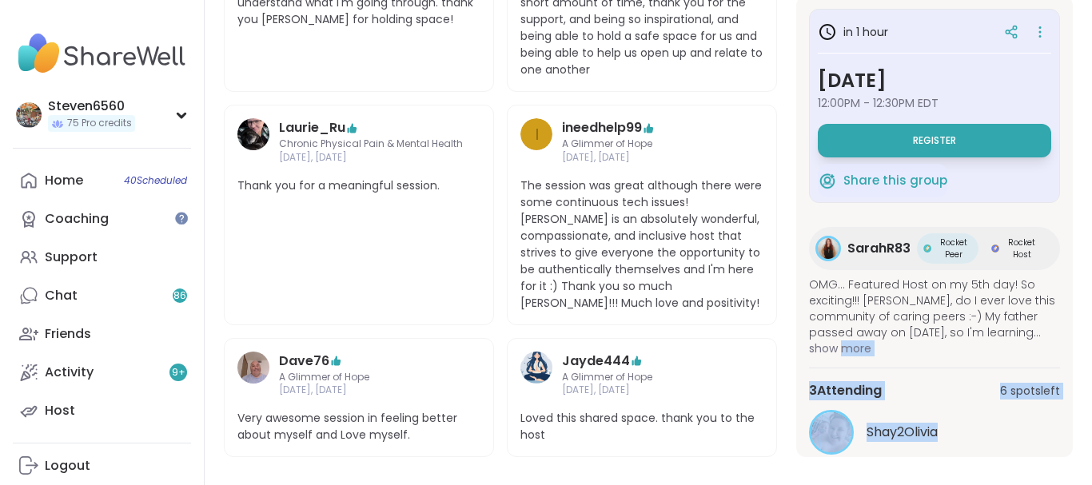
drag, startPoint x: 1073, startPoint y: 399, endPoint x: 1063, endPoint y: 325, distance: 74.2
click at [1063, 325] on section "Good company | Self-care | Self-love A Glimmer of Hope Hosted by SarahR83 Share…" at bounding box center [648, 17] width 887 height 880
